Goal: Task Accomplishment & Management: Use online tool/utility

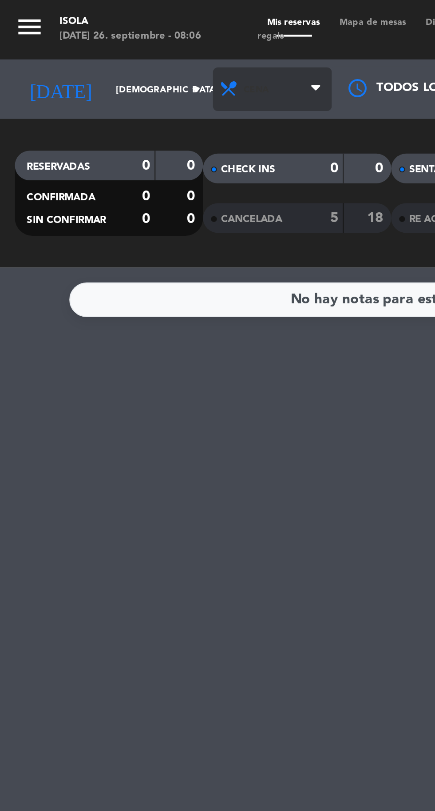
click at [112, 36] on span "Cena" at bounding box center [122, 40] width 53 height 20
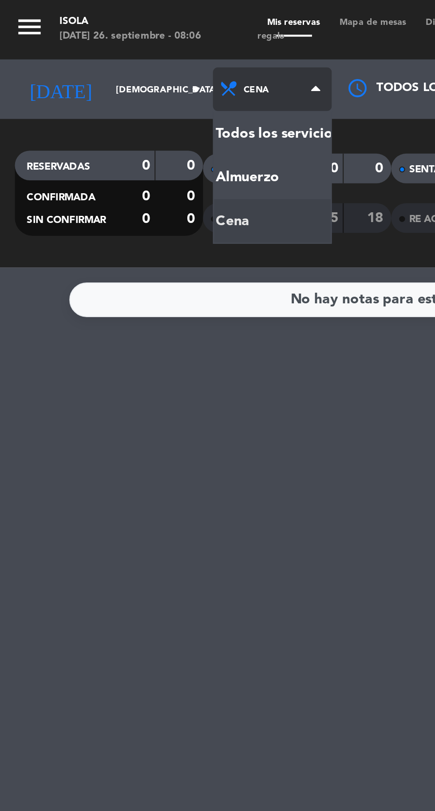
click at [114, 76] on div "menu [PERSON_NAME][DATE] 26. septiembre - 08:06 Mis reservas Mapa de mesas Disp…" at bounding box center [217, 60] width 435 height 120
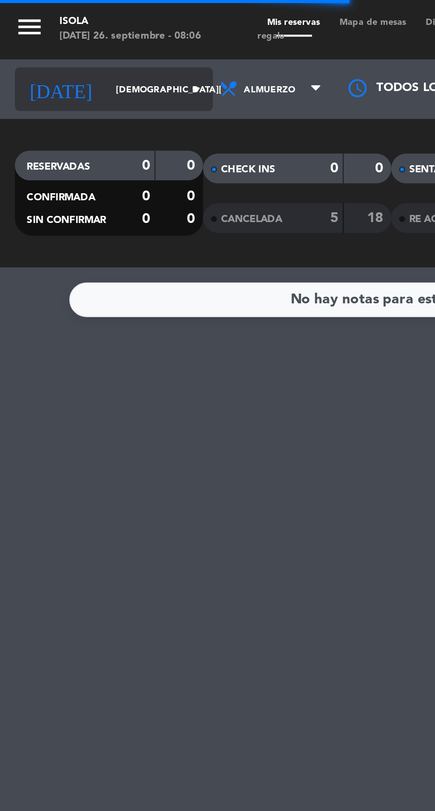
click at [48, 38] on input "[DEMOGRAPHIC_DATA][DATE]" at bounding box center [76, 40] width 56 height 14
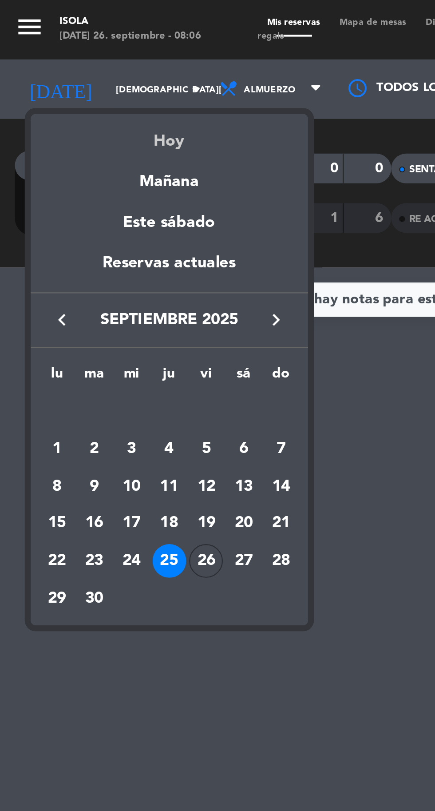
click at [78, 59] on div "Hoy" at bounding box center [76, 60] width 124 height 18
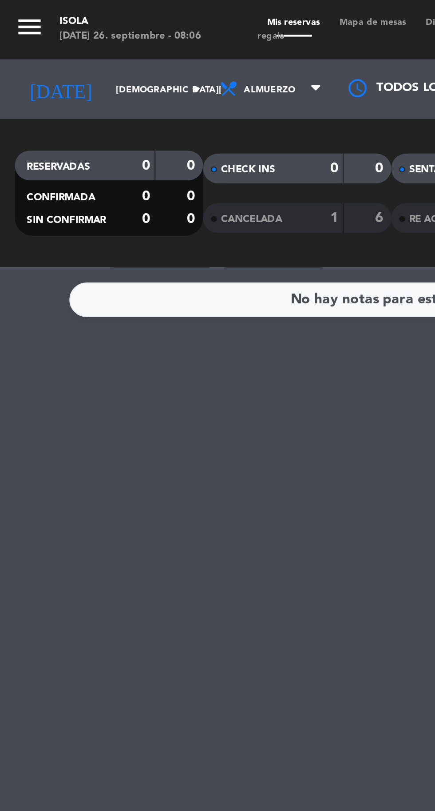
type input "[DATE]"
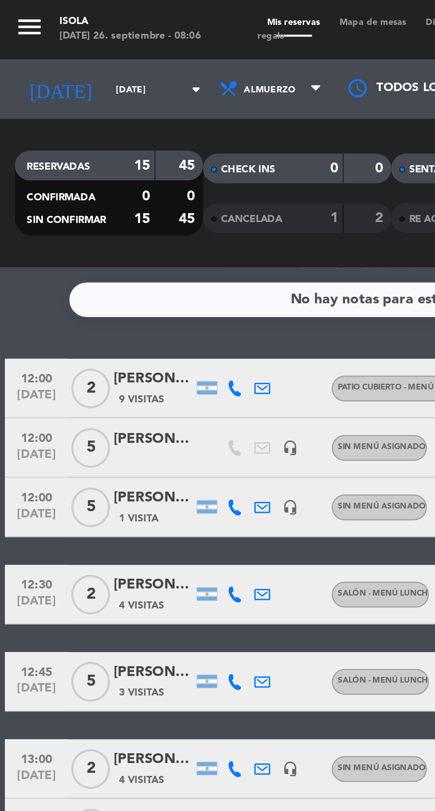
click at [166, 10] on span "Mapa de mesas" at bounding box center [167, 10] width 39 height 4
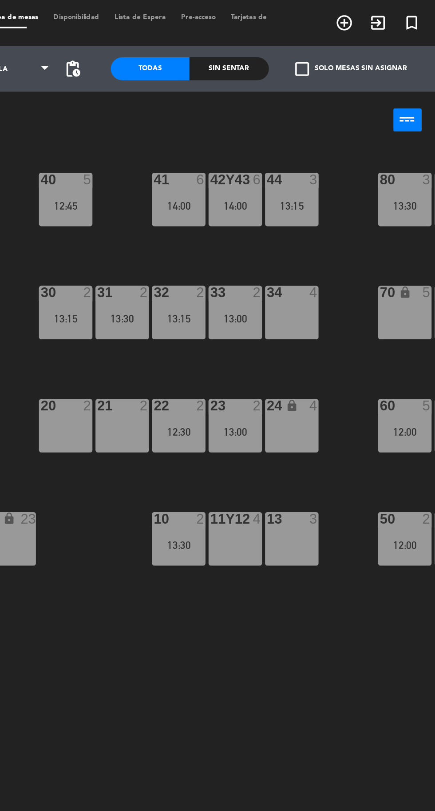
click at [264, 187] on div "13:15" at bounding box center [263, 185] width 31 height 6
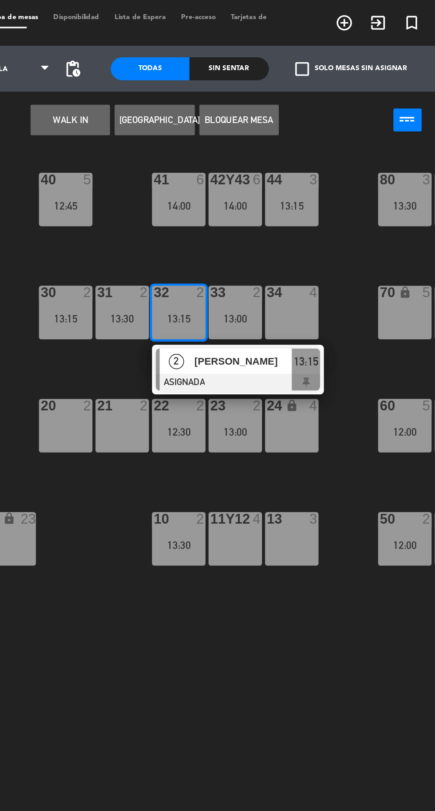
click at [233, 248] on div "21 2" at bounding box center [230, 247] width 31 height 31
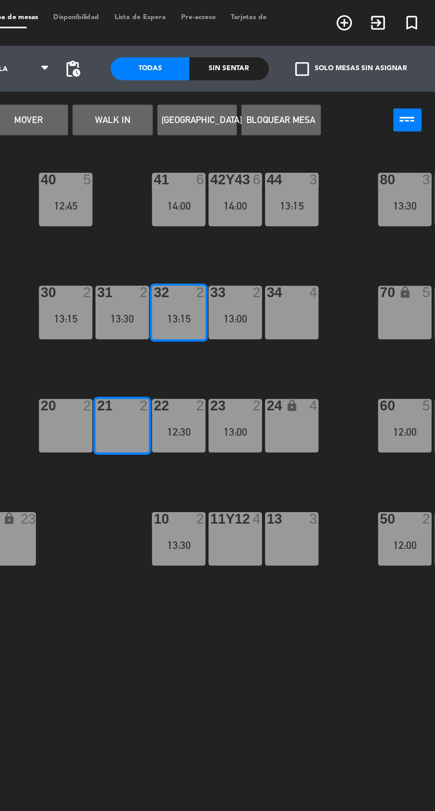
click at [176, 76] on button "Mover" at bounding box center [176, 70] width 46 height 18
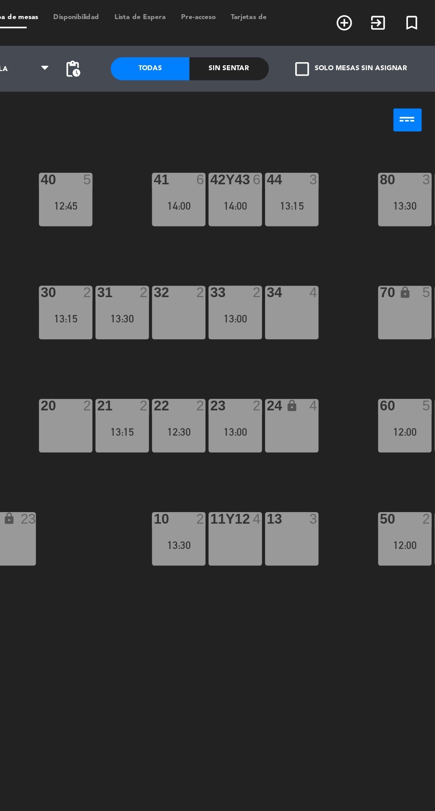
click at [204, 177] on div "30 2 13:15" at bounding box center [198, 181] width 31 height 31
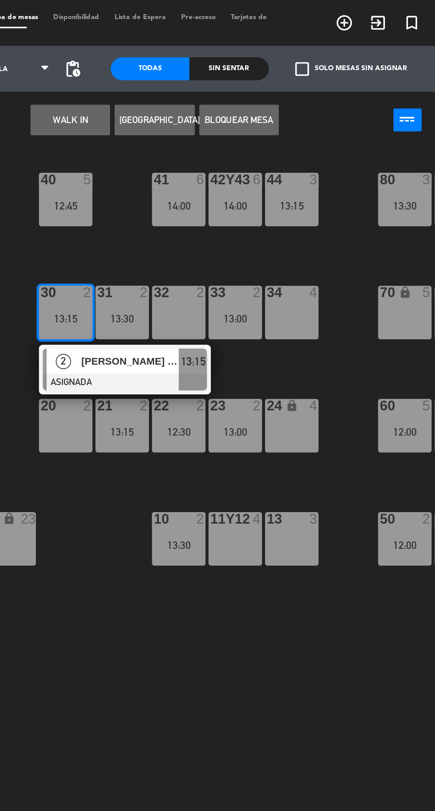
click at [265, 182] on div "32 2" at bounding box center [263, 181] width 31 height 31
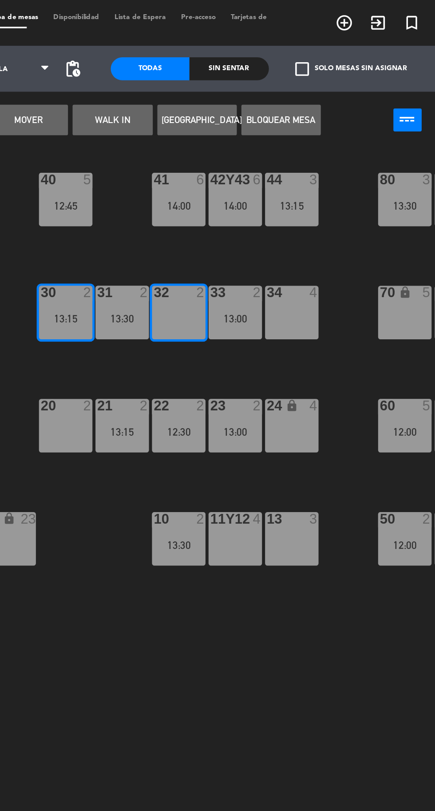
click at [185, 72] on button "Mover" at bounding box center [176, 70] width 46 height 18
